Goal: Transaction & Acquisition: Purchase product/service

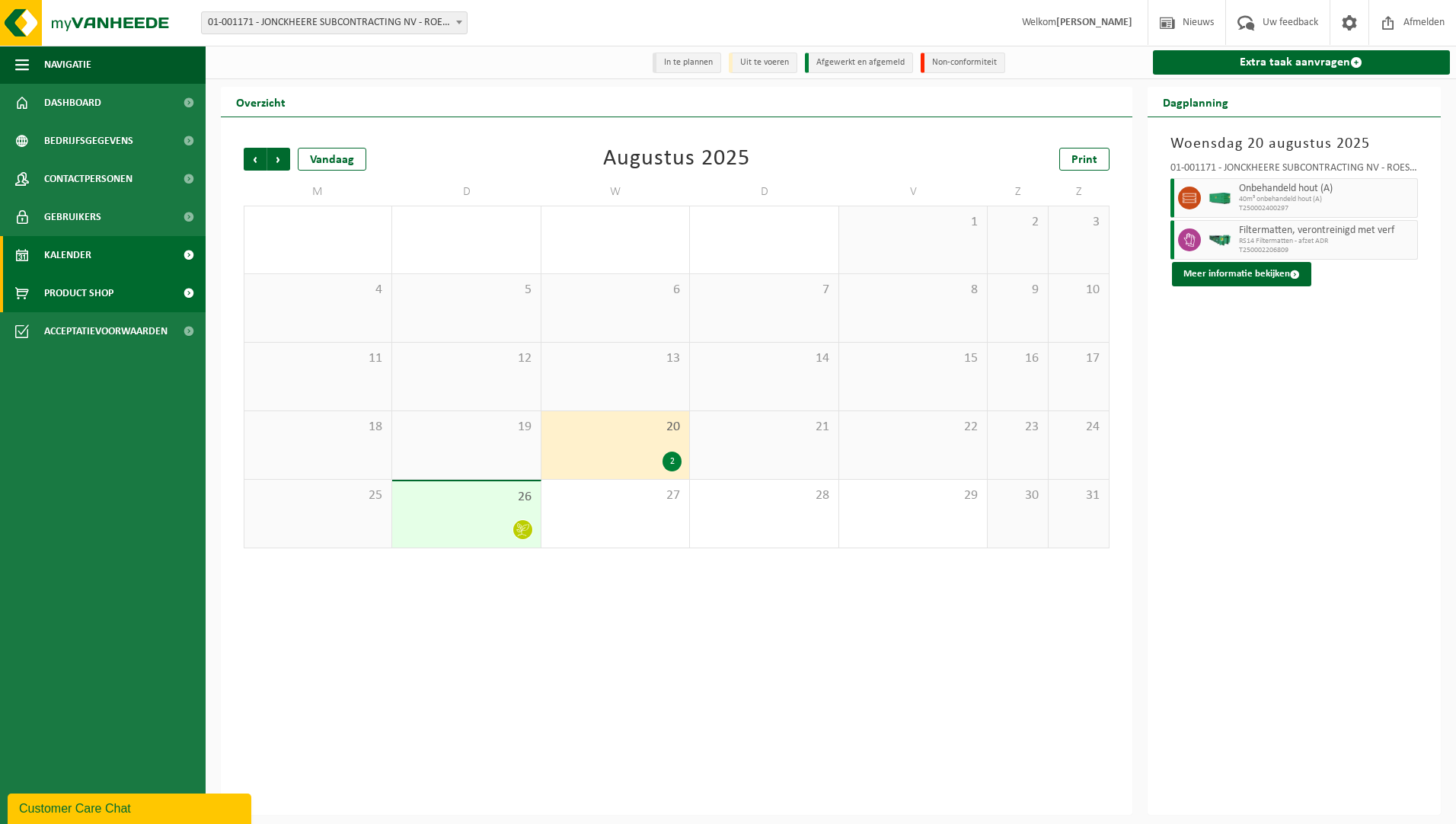
click at [75, 294] on span "Product Shop" at bounding box center [78, 293] width 69 height 38
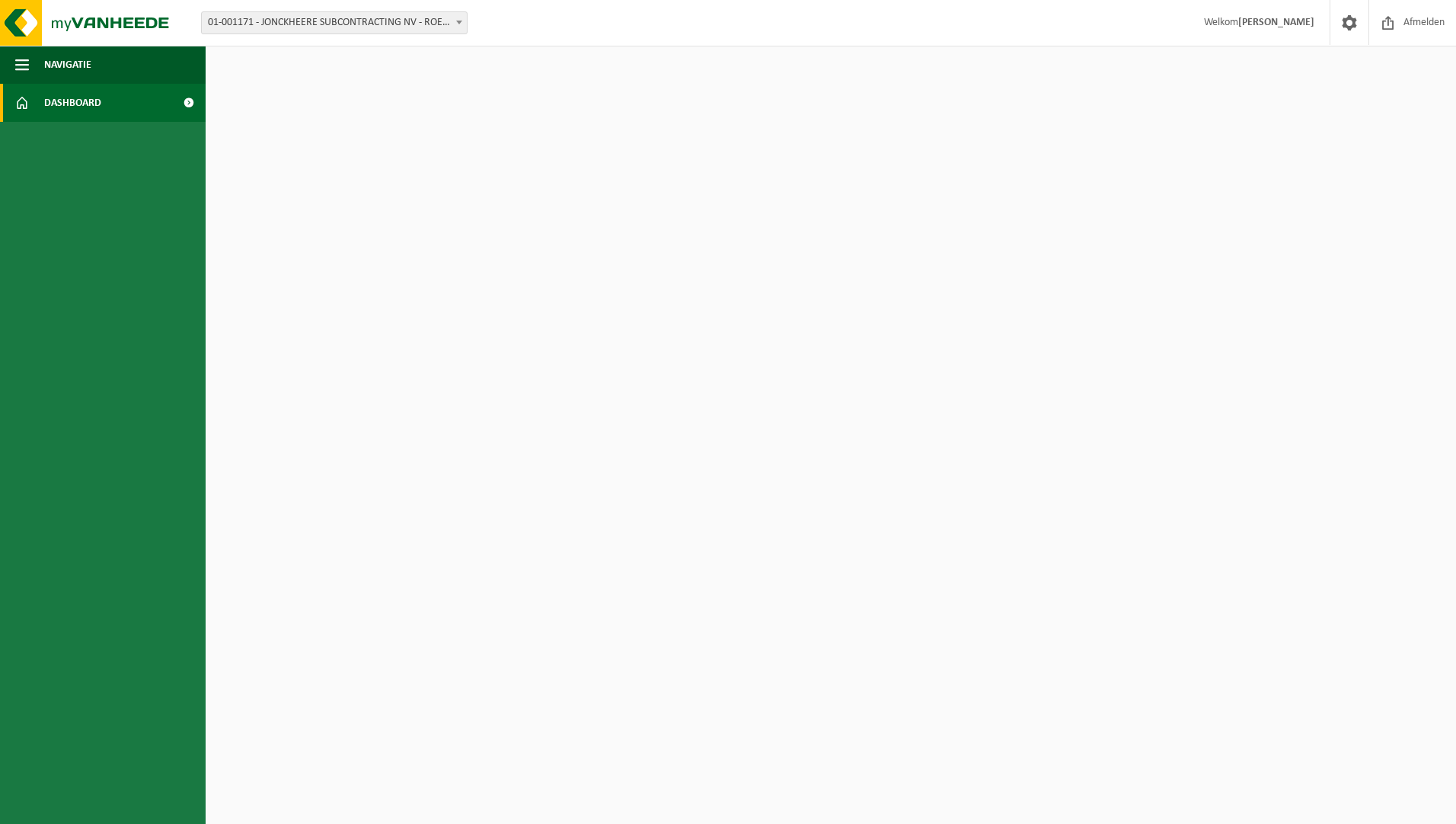
click at [98, 99] on span "Dashboard" at bounding box center [72, 103] width 57 height 38
click at [166, 502] on ul "Navigatie Afmelden Dashboard" at bounding box center [103, 435] width 206 height 778
click at [84, 109] on span "Dashboard" at bounding box center [72, 103] width 57 height 38
click at [69, 56] on span "Navigatie" at bounding box center [67, 64] width 47 height 38
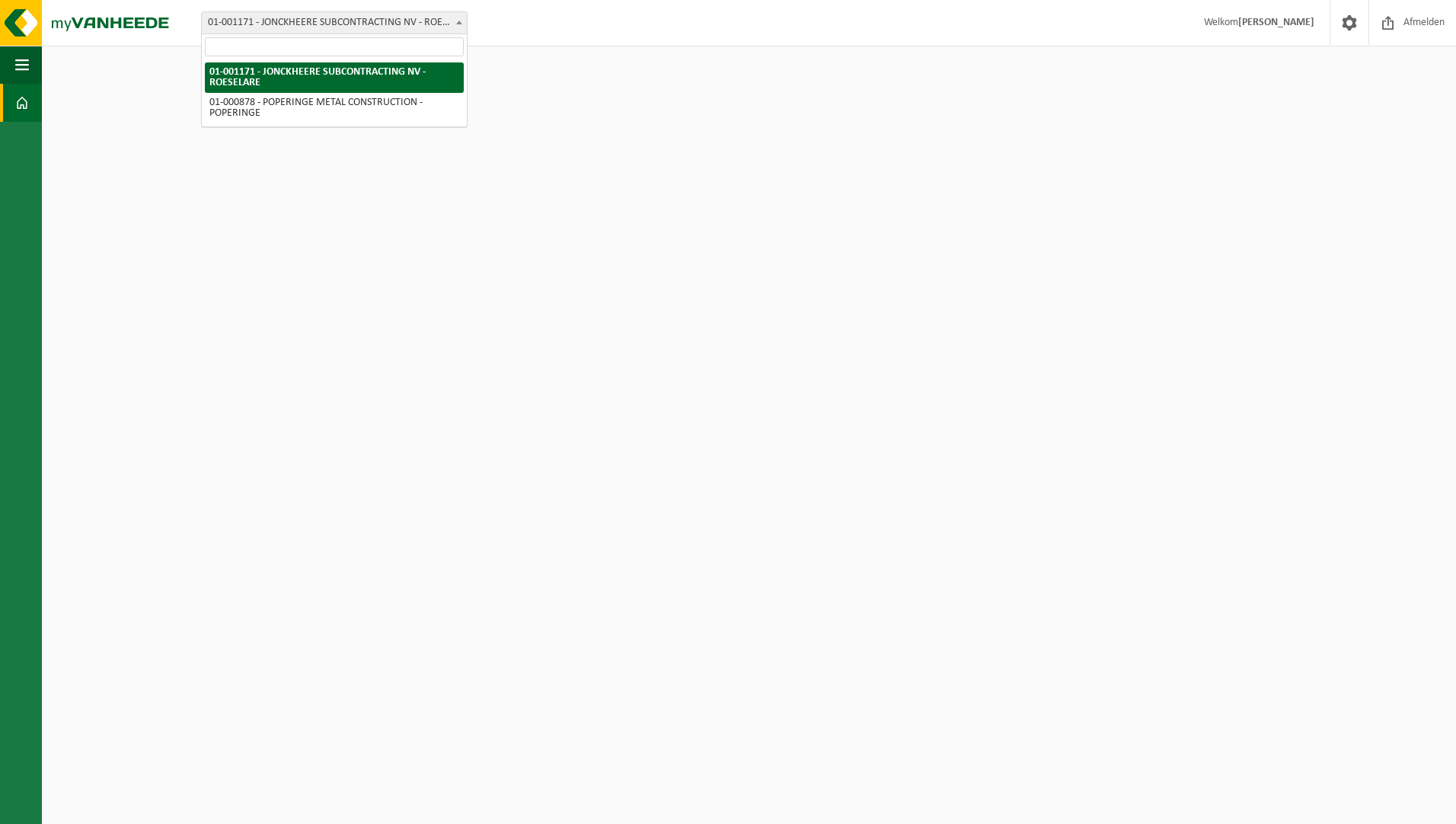
click at [453, 26] on span at bounding box center [459, 22] width 15 height 20
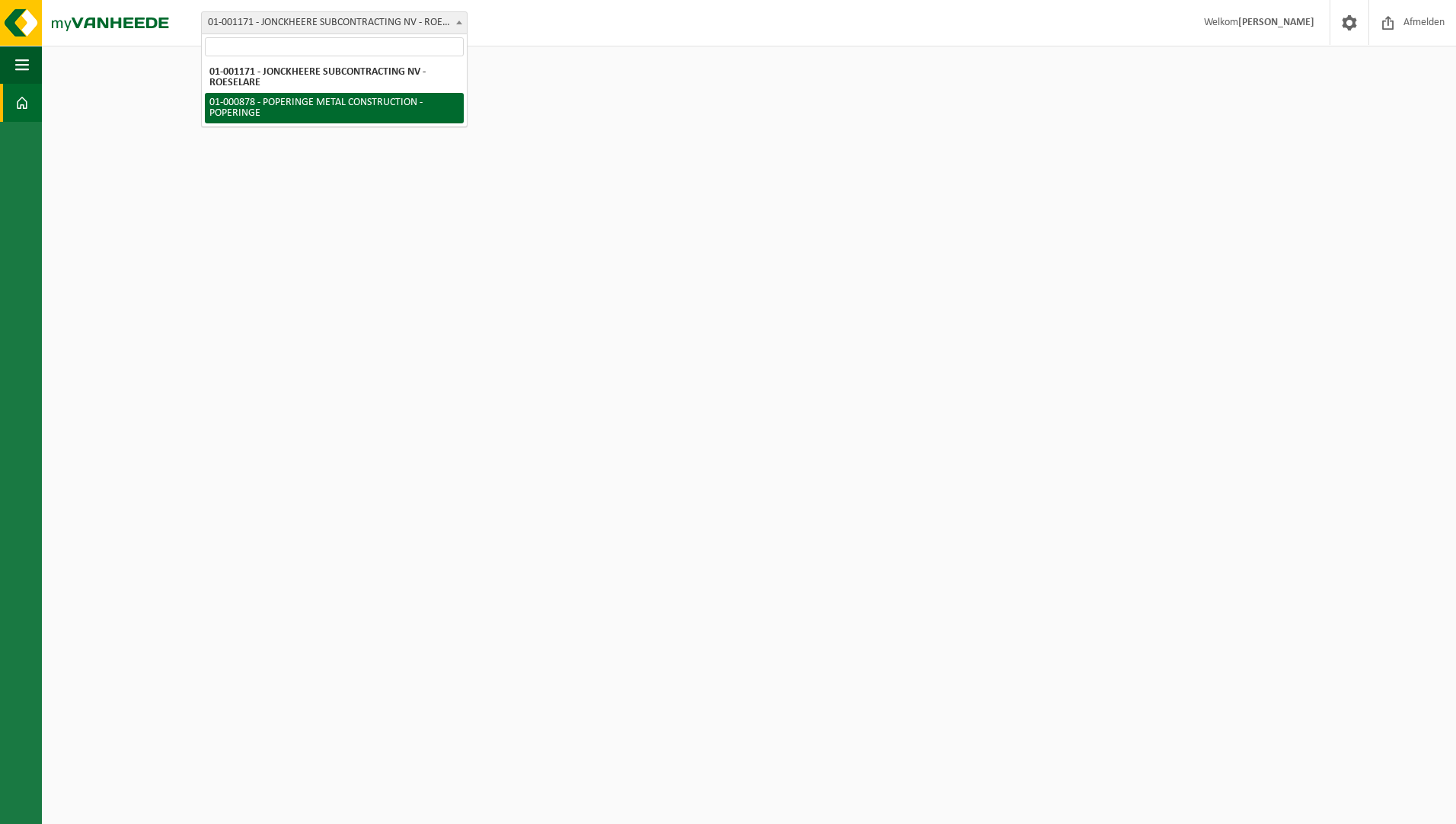
select select "6380"
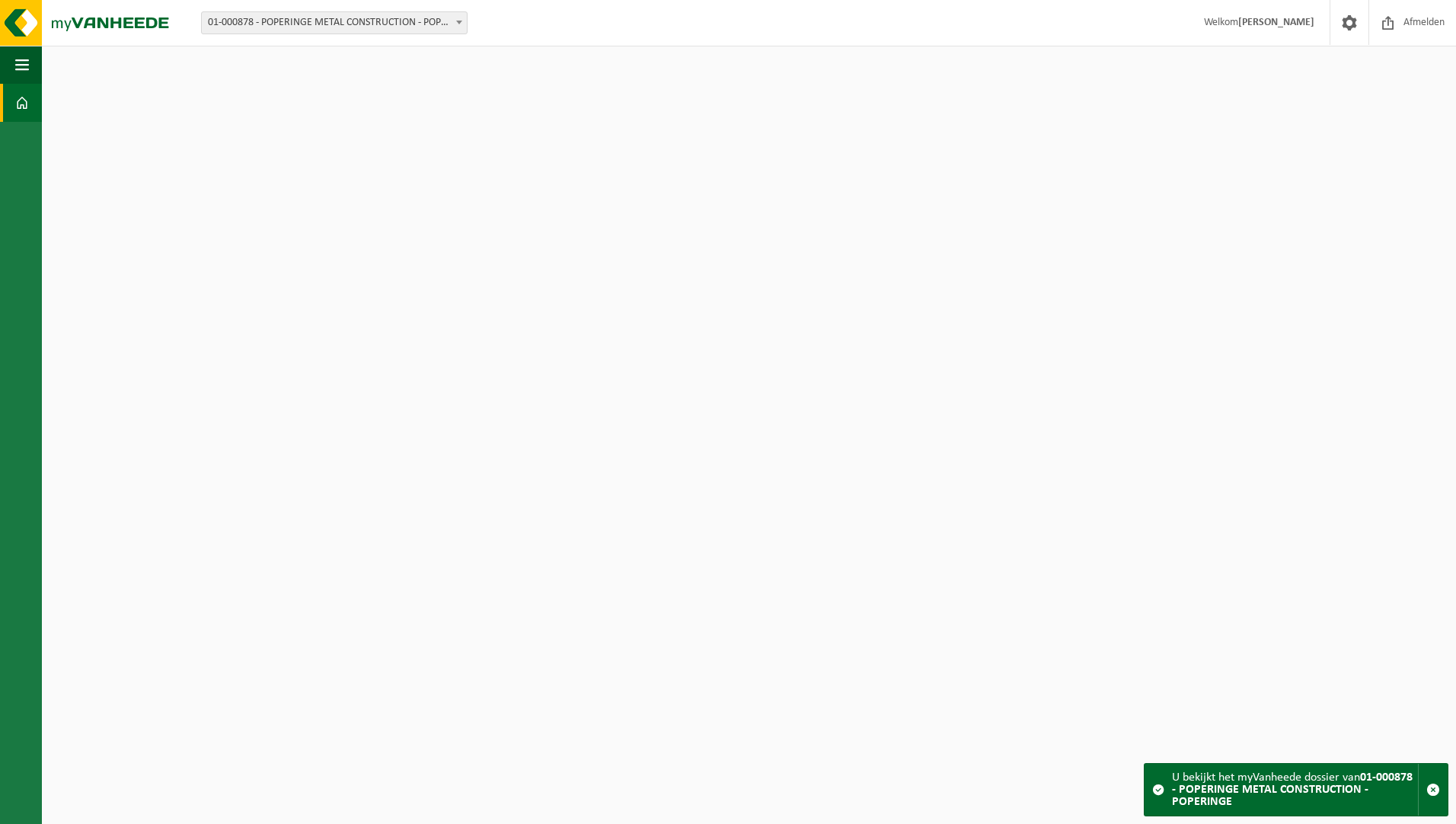
click at [349, 18] on span "01-000878 - POPERINGE METAL CONSTRUCTION - POPERINGE" at bounding box center [334, 23] width 265 height 21
select select "106"
click at [1306, 787] on strong "01-001171 - JONCKHEERE SUBCONTRACTING NV - ROESELARE" at bounding box center [1291, 789] width 241 height 37
click at [1348, 20] on span at bounding box center [1350, 22] width 23 height 45
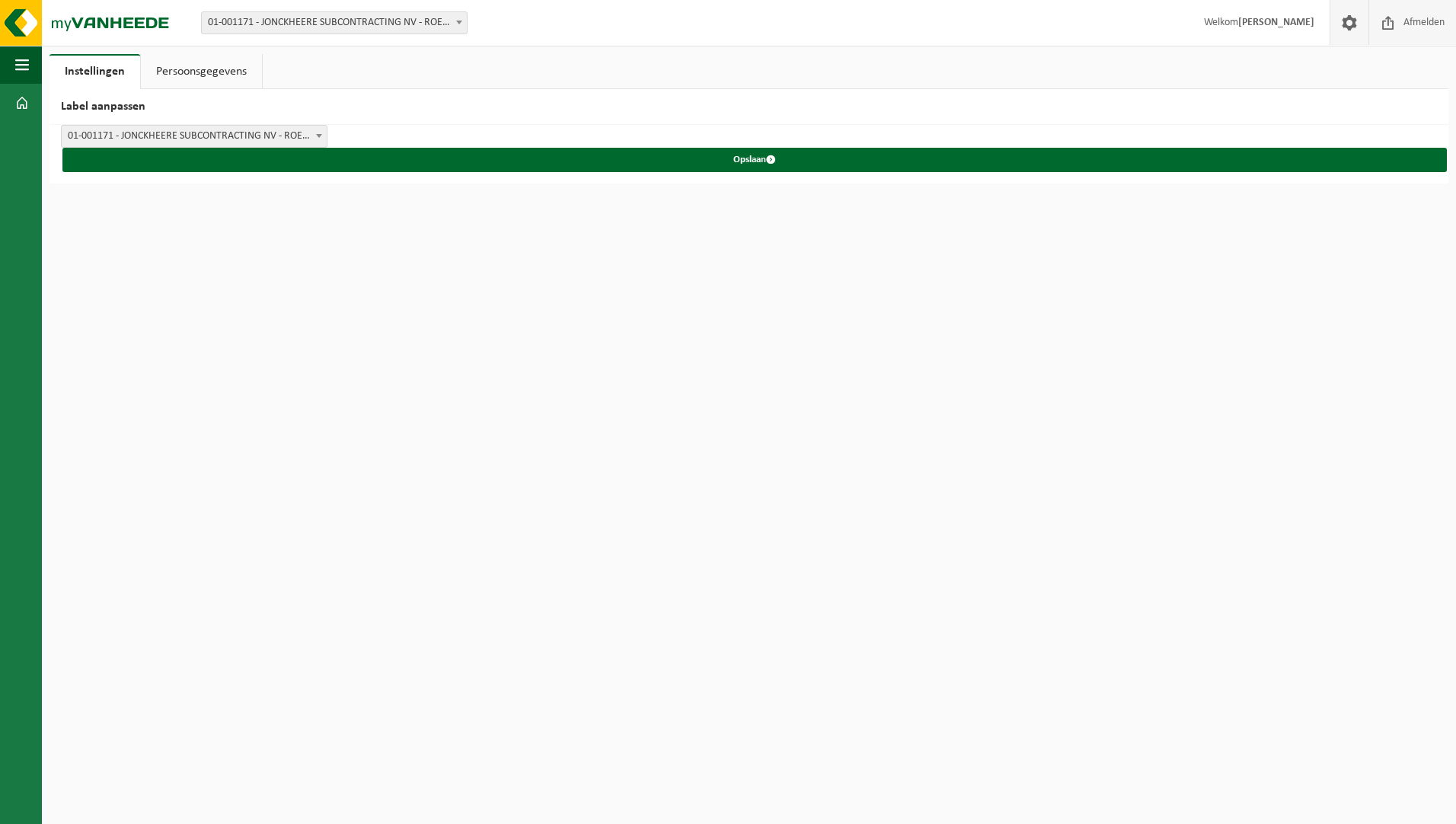
click at [1426, 23] on span "Afmelden" at bounding box center [1424, 22] width 48 height 45
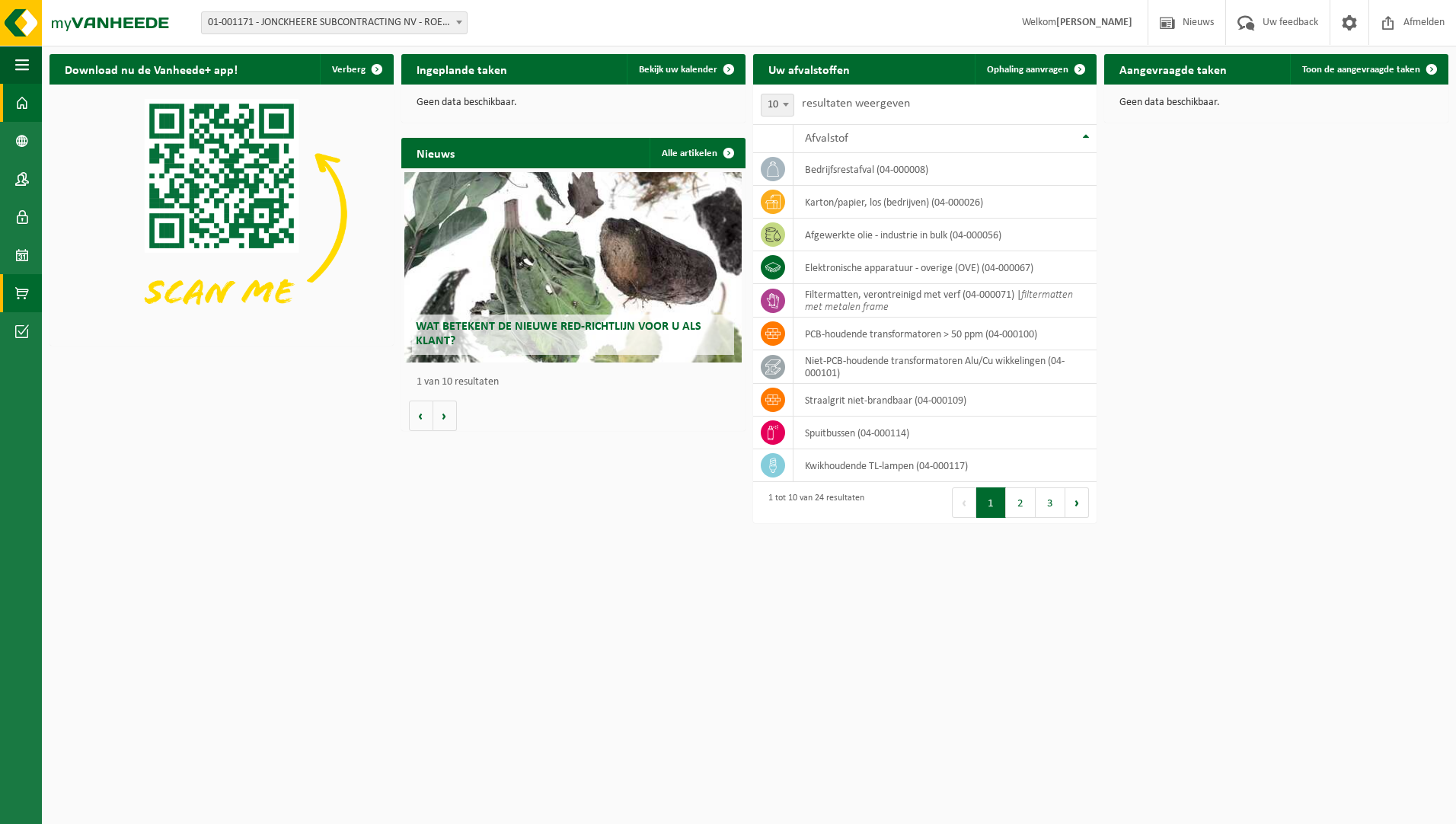
click at [22, 296] on span at bounding box center [21, 293] width 13 height 38
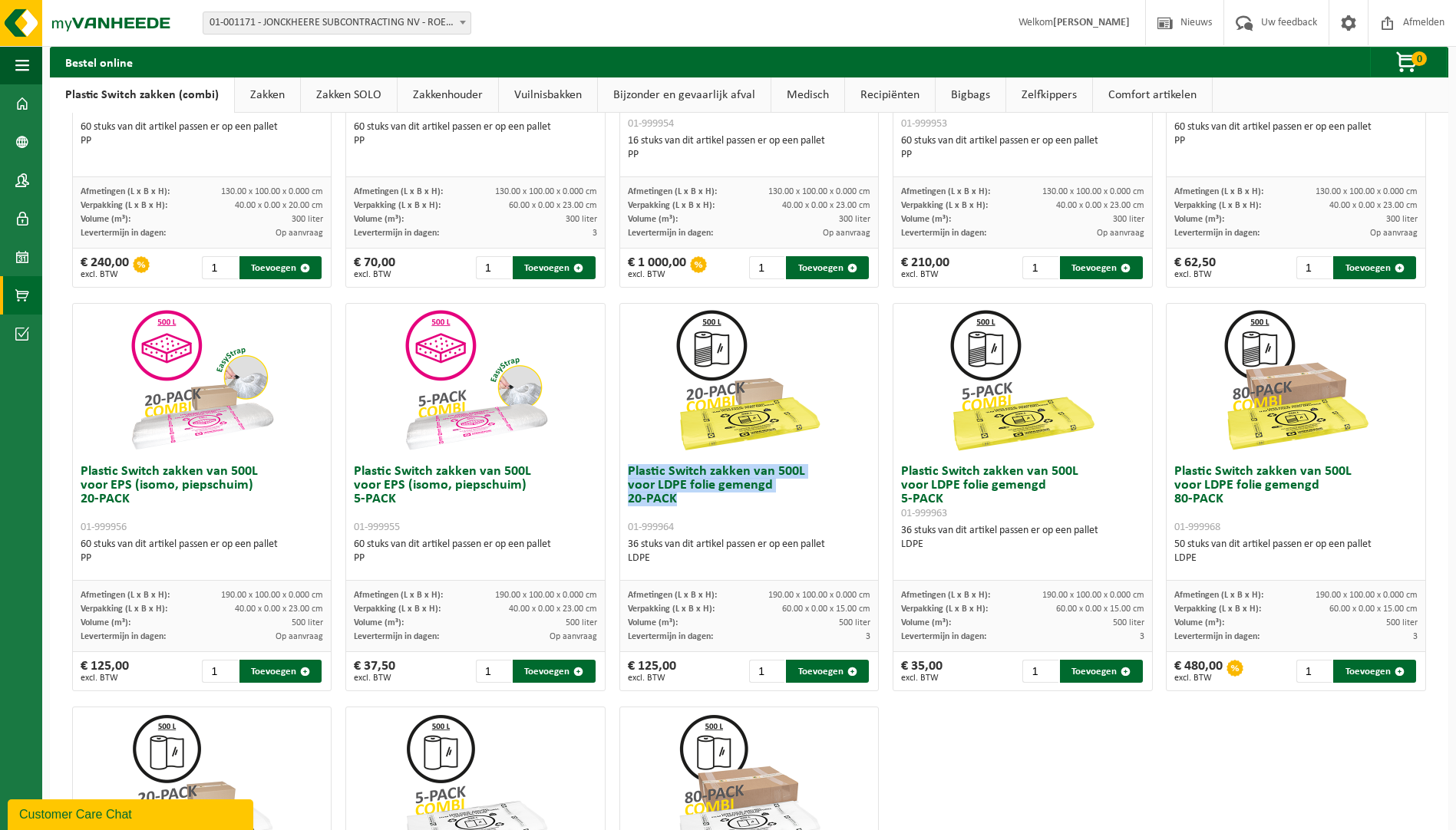
drag, startPoint x: 625, startPoint y: 472, endPoint x: 674, endPoint y: 503, distance: 58.0
click at [674, 503] on h3 "Plastic Switch zakken van 500L voor LDPE folie gemengd 20-PACK 01-999964" at bounding box center [749, 499] width 243 height 69
copy h3 "Plastic Switch zakken van 500L voor LDPE folie gemengd 20-PACK"
drag, startPoint x: 668, startPoint y: 525, endPoint x: 616, endPoint y: 526, distance: 52.0
click at [620, 526] on div "Plastic Switch zakken van 500L voor LDPE folie gemengd 20-PACK 01-999964 36 stu…" at bounding box center [749, 518] width 259 height 123
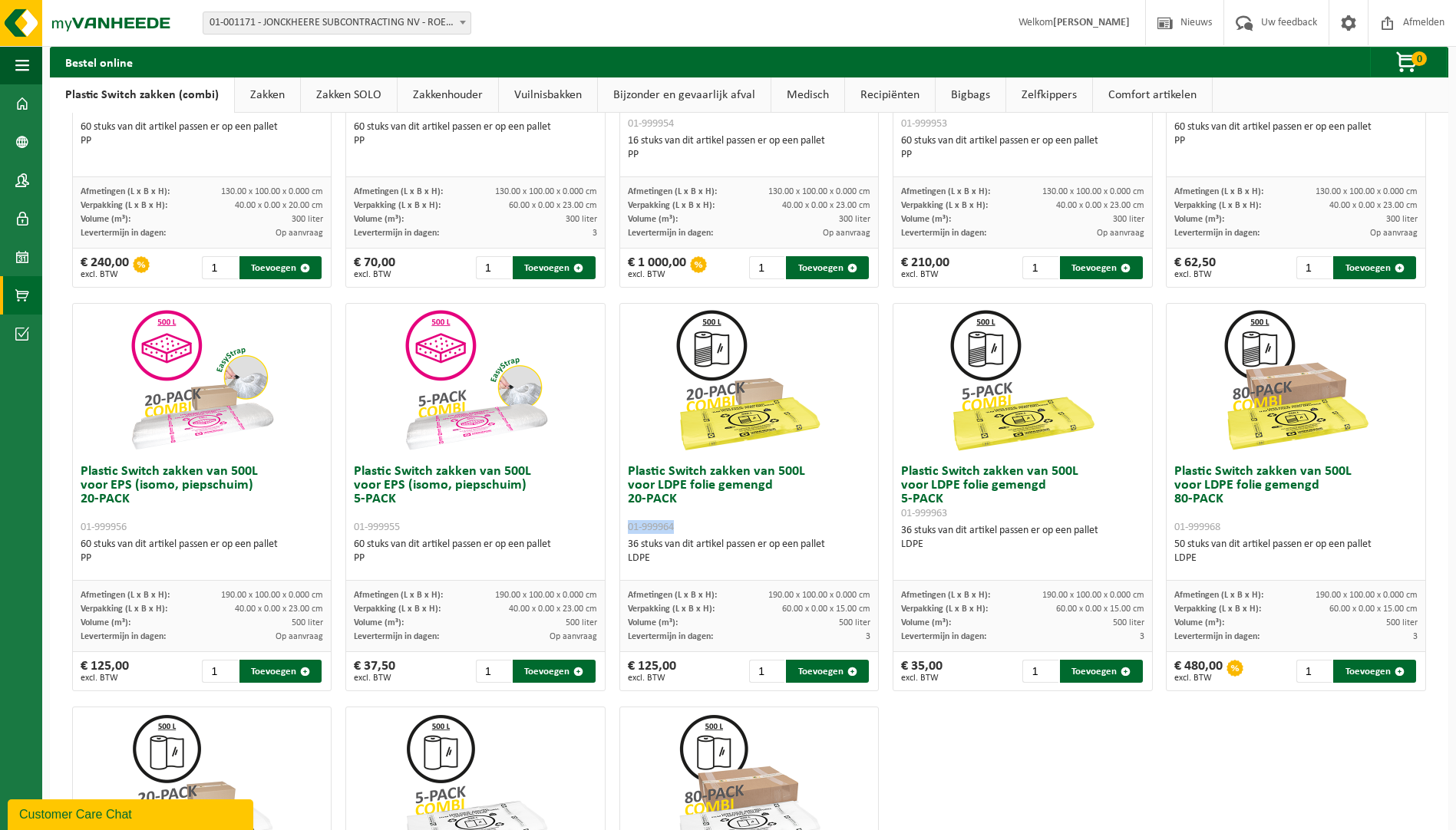
copy span "01-999964"
